Goal: Task Accomplishment & Management: Manage account settings

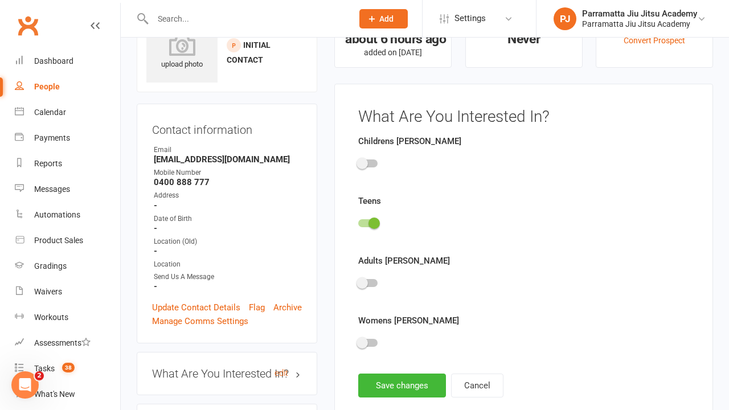
scroll to position [79, 0]
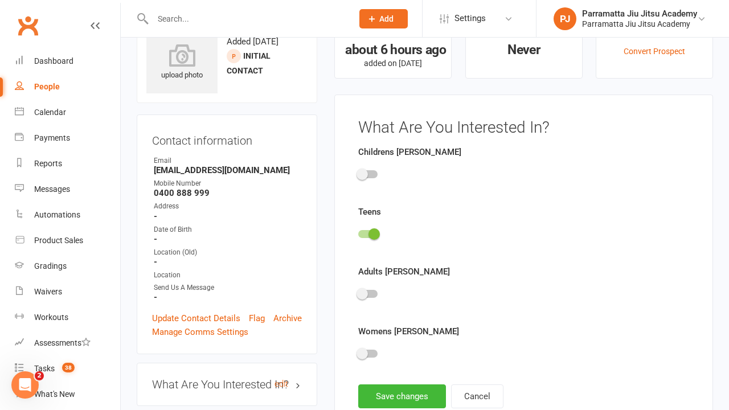
scroll to position [79, 0]
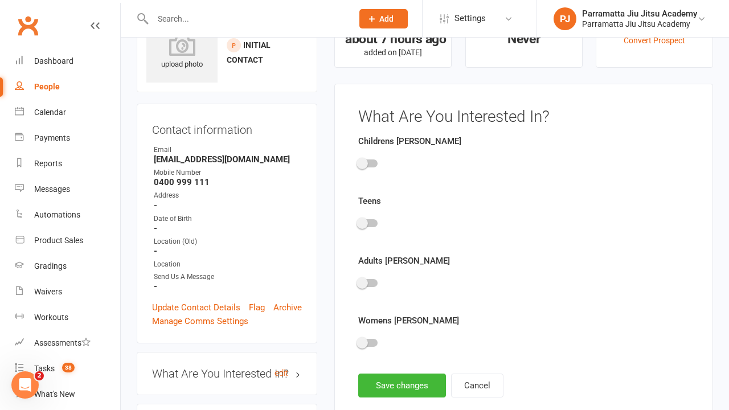
scroll to position [79, 0]
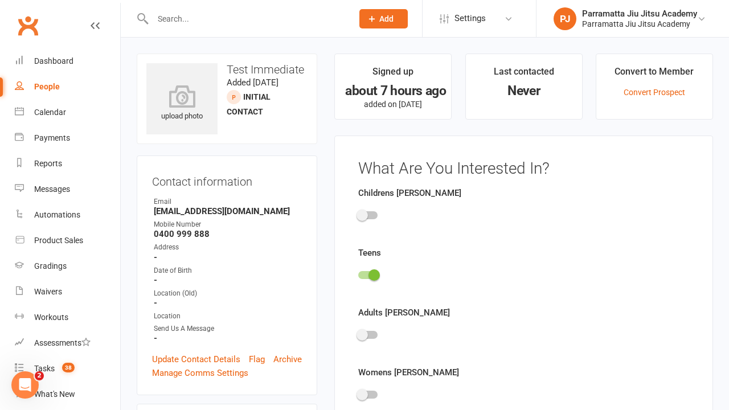
scroll to position [79, 0]
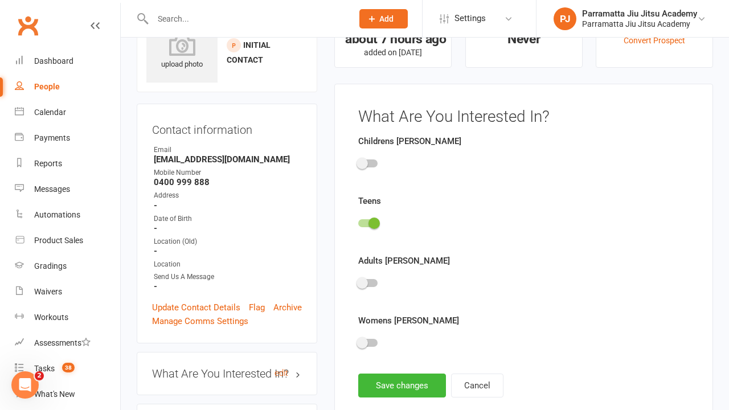
scroll to position [79, 0]
